Goal: Task Accomplishment & Management: Manage account settings

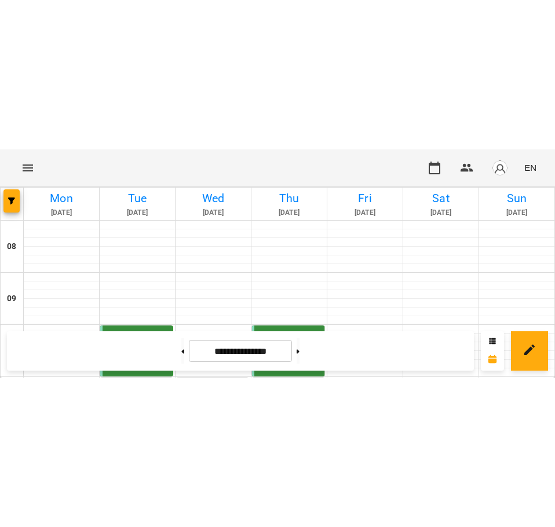
scroll to position [129, 0]
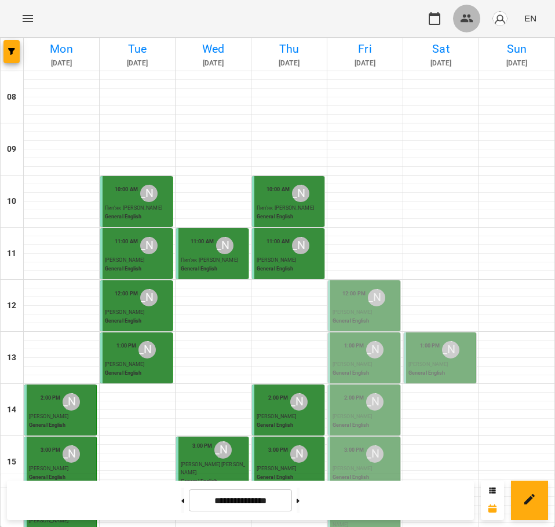
click at [468, 18] on icon "button" at bounding box center [467, 19] width 14 height 14
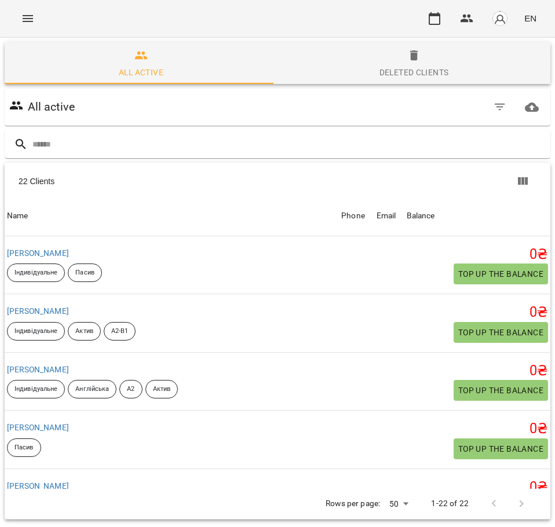
scroll to position [352, 0]
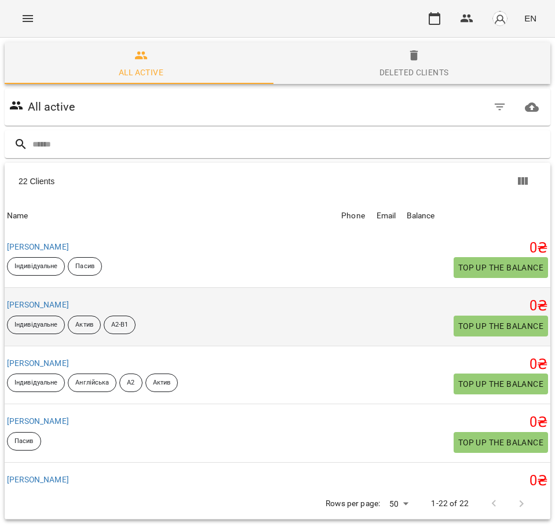
click at [129, 228] on div "[PERSON_NAME]" at bounding box center [172, 305] width 334 height 16
click at [69, 228] on link "[PERSON_NAME]" at bounding box center [38, 304] width 62 height 9
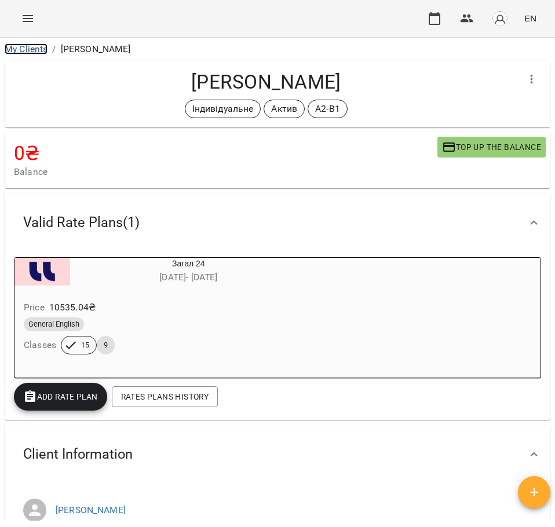
click at [25, 48] on link "My Clients" at bounding box center [26, 48] width 43 height 11
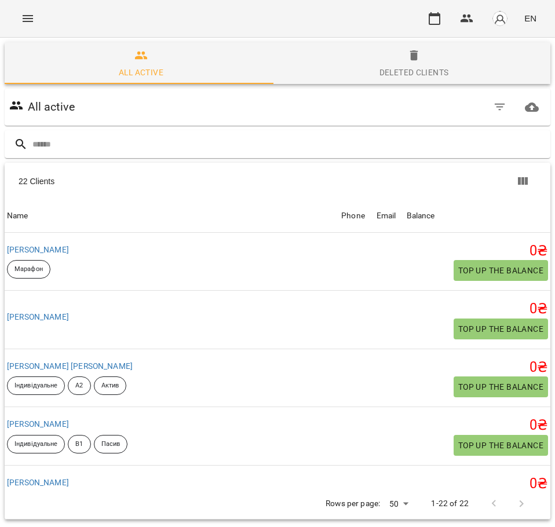
click at [12, 10] on div "For Business EN" at bounding box center [277, 18] width 555 height 37
click at [29, 17] on icon "Menu" at bounding box center [28, 19] width 14 height 14
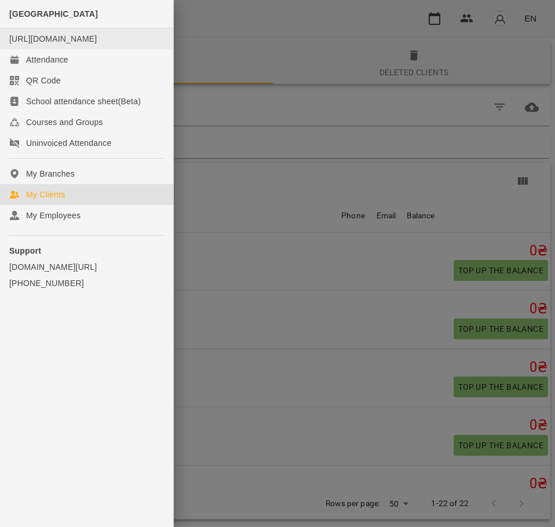
click at [60, 45] on div "[URL][DOMAIN_NAME]" at bounding box center [53, 39] width 88 height 12
click at [76, 39] on link "[URL][DOMAIN_NAME]" at bounding box center [53, 38] width 88 height 9
click at [363, 32] on div at bounding box center [277, 263] width 555 height 527
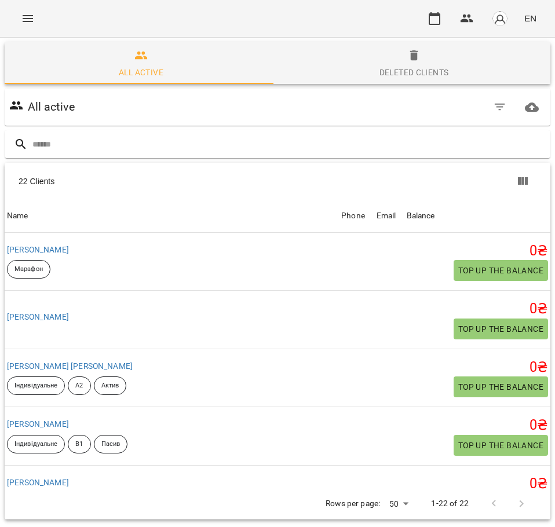
click at [72, 108] on h6 "All active" at bounding box center [51, 107] width 47 height 18
drag, startPoint x: 482, startPoint y: 20, endPoint x: 469, endPoint y: 18, distance: 13.4
click at [469, 18] on div "EN" at bounding box center [481, 18] width 121 height 30
click at [469, 18] on icon "button" at bounding box center [467, 19] width 14 height 14
click at [435, 20] on icon "button" at bounding box center [435, 19] width 14 height 14
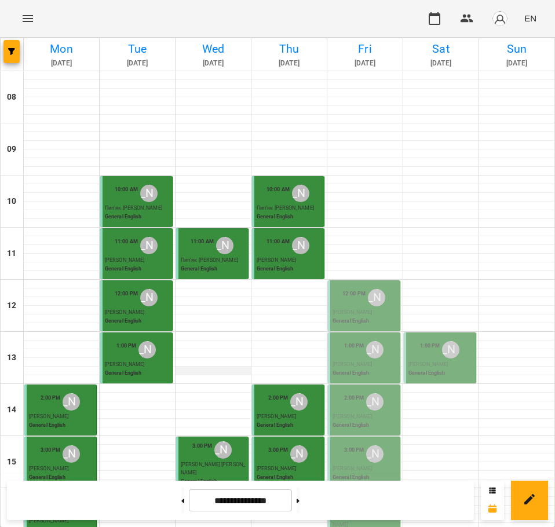
scroll to position [99, 0]
click at [333, 228] on p "[PERSON_NAME]" at bounding box center [365, 313] width 65 height 8
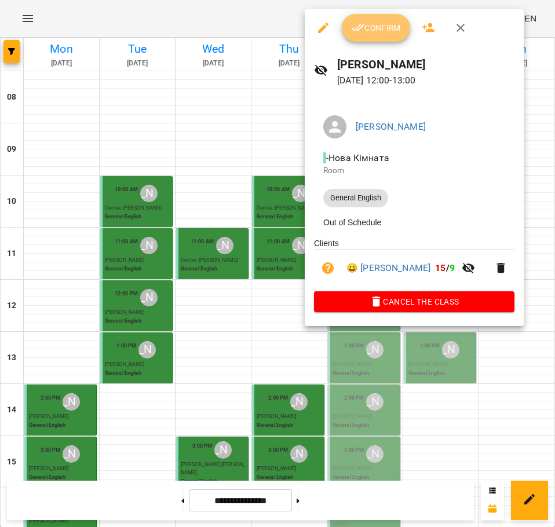
click at [385, 30] on span "Confirm" at bounding box center [376, 28] width 50 height 14
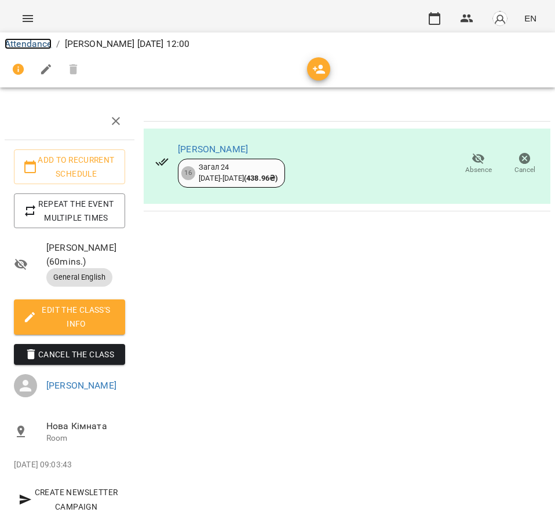
click at [22, 42] on link "Attendance" at bounding box center [28, 43] width 47 height 11
